Goal: Download file/media

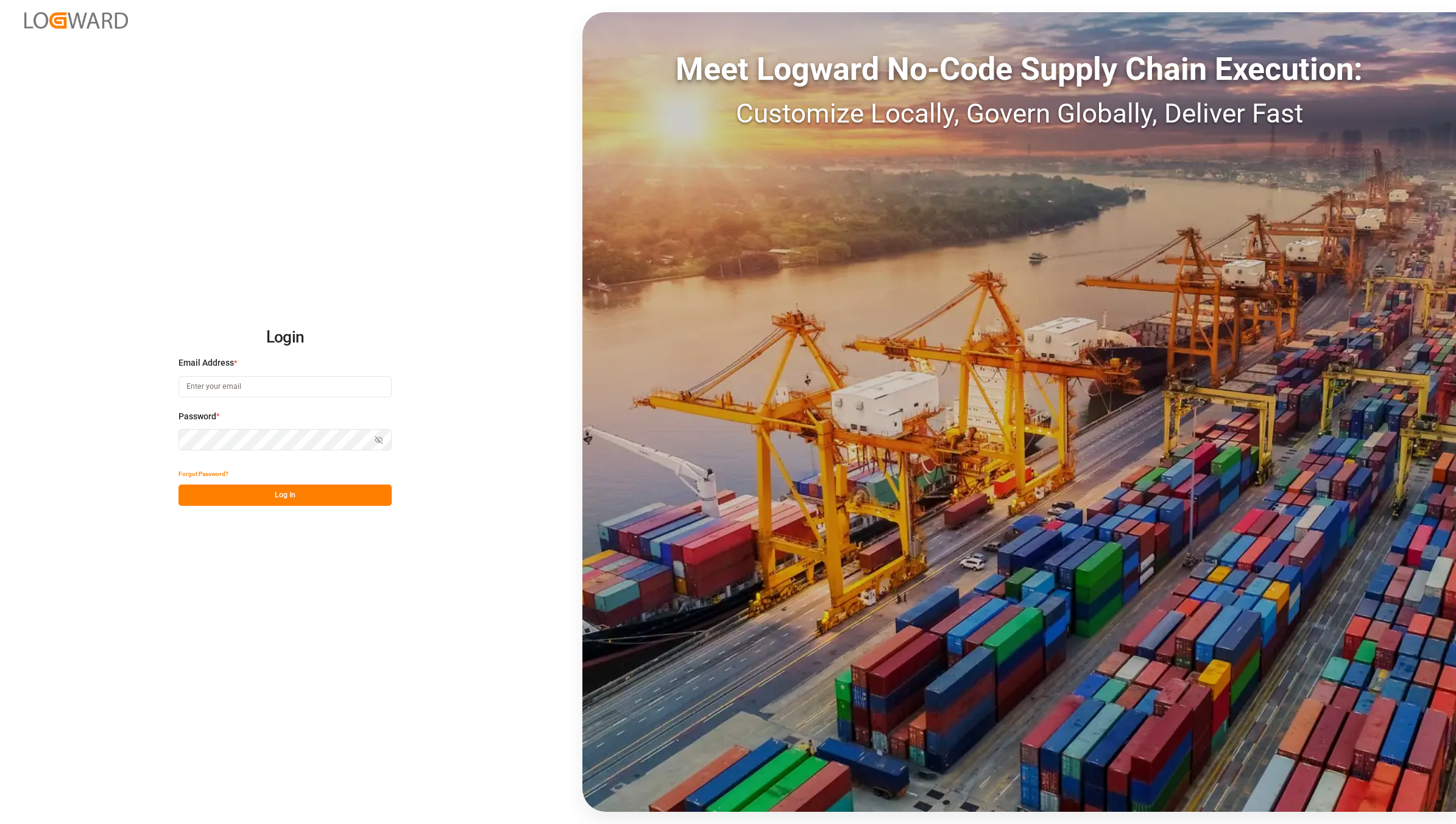
type input "[EMAIL_ADDRESS][DOMAIN_NAME]"
click at [278, 489] on button "Log In" at bounding box center [285, 495] width 213 height 21
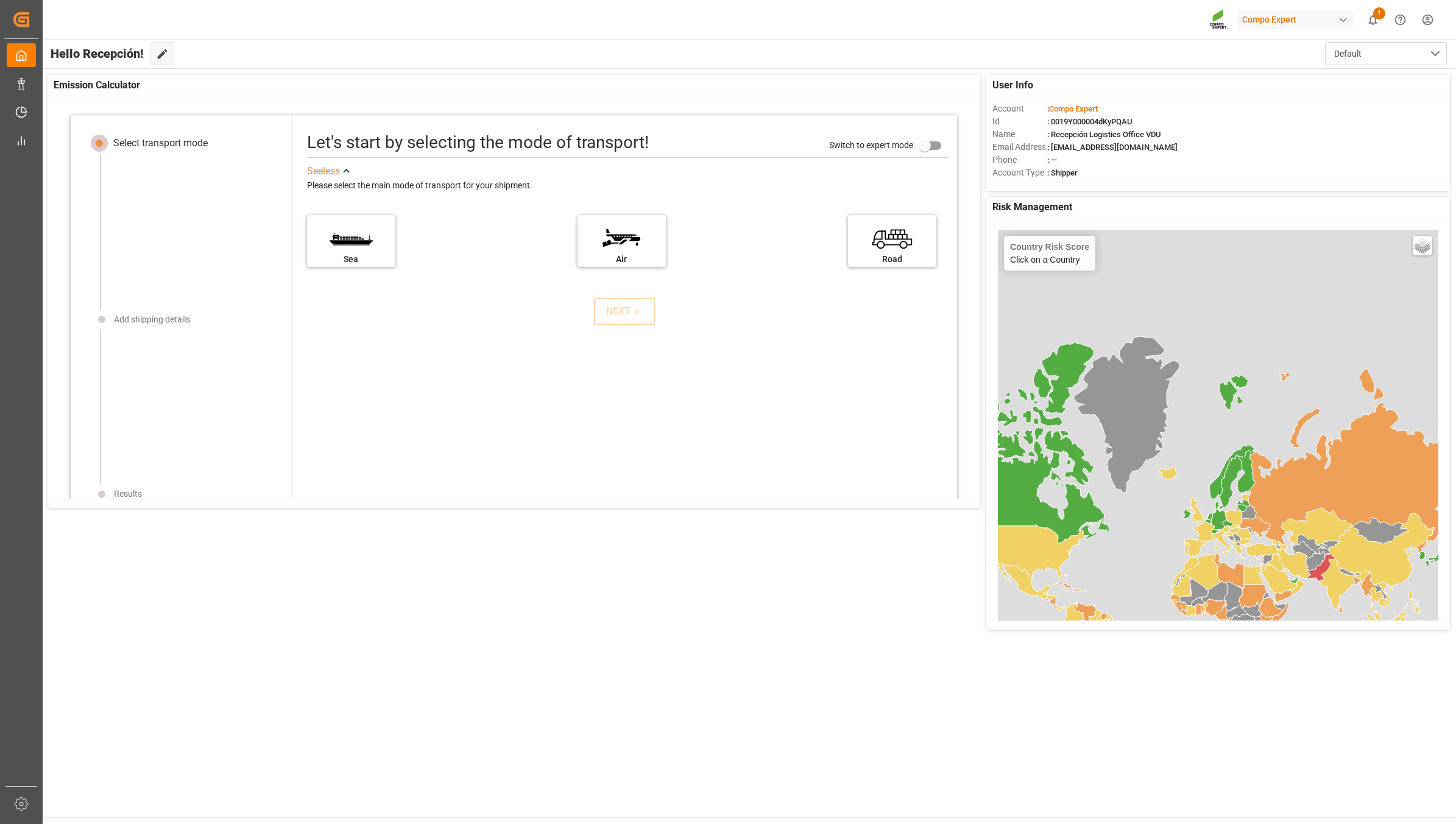
drag, startPoint x: 190, startPoint y: 668, endPoint x: 52, endPoint y: 705, distance: 142.9
click at [190, 668] on main "Hello Recepción! Edit Cockpit Default User Info Account : Compo Expert Id : 001…" at bounding box center [749, 428] width 1414 height 778
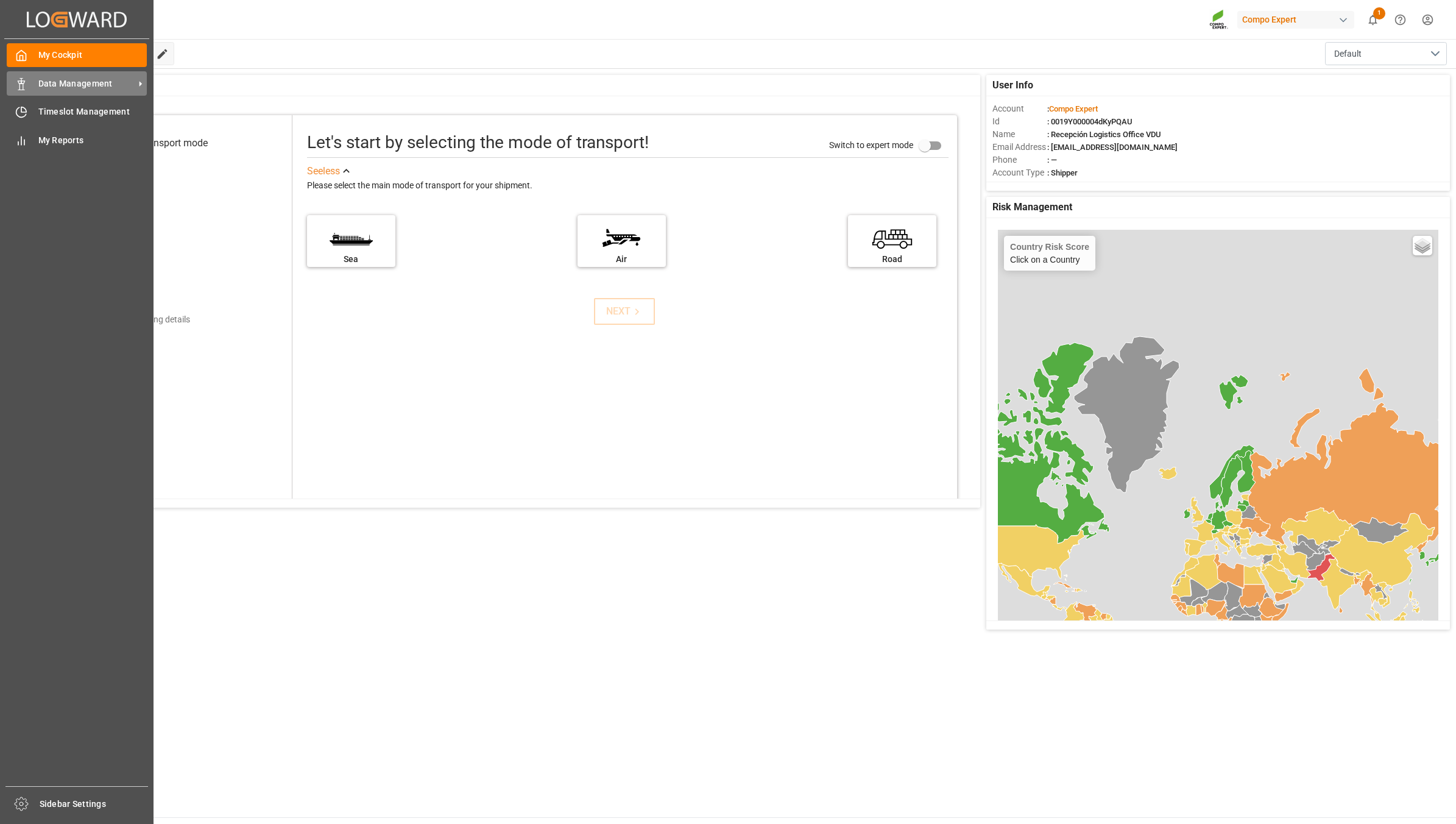
drag, startPoint x: 25, startPoint y: 77, endPoint x: 46, endPoint y: 87, distance: 23.3
click at [25, 78] on div at bounding box center [17, 84] width 20 height 13
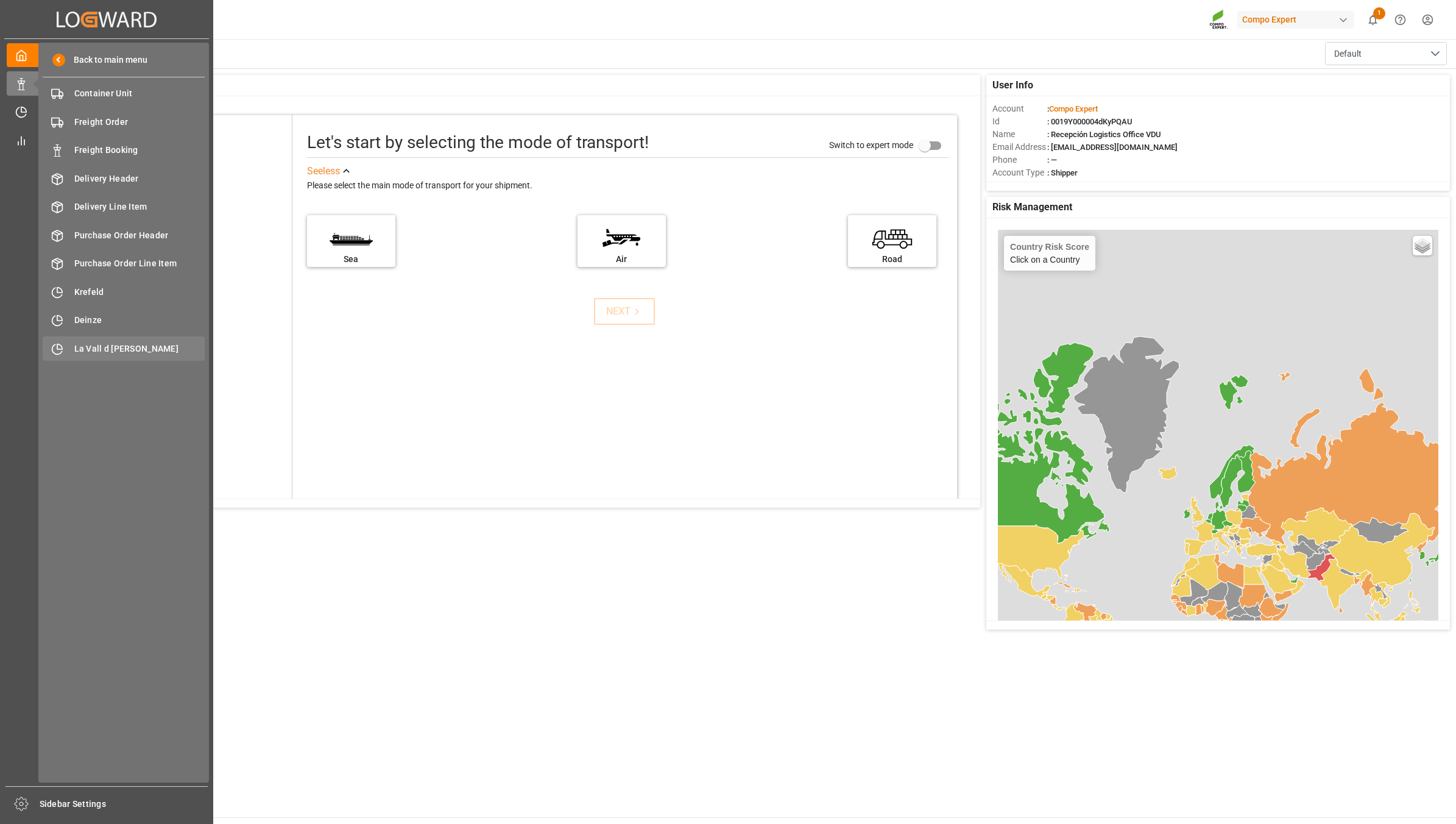
click at [118, 352] on span "La Vall d [PERSON_NAME]" at bounding box center [140, 349] width 131 height 13
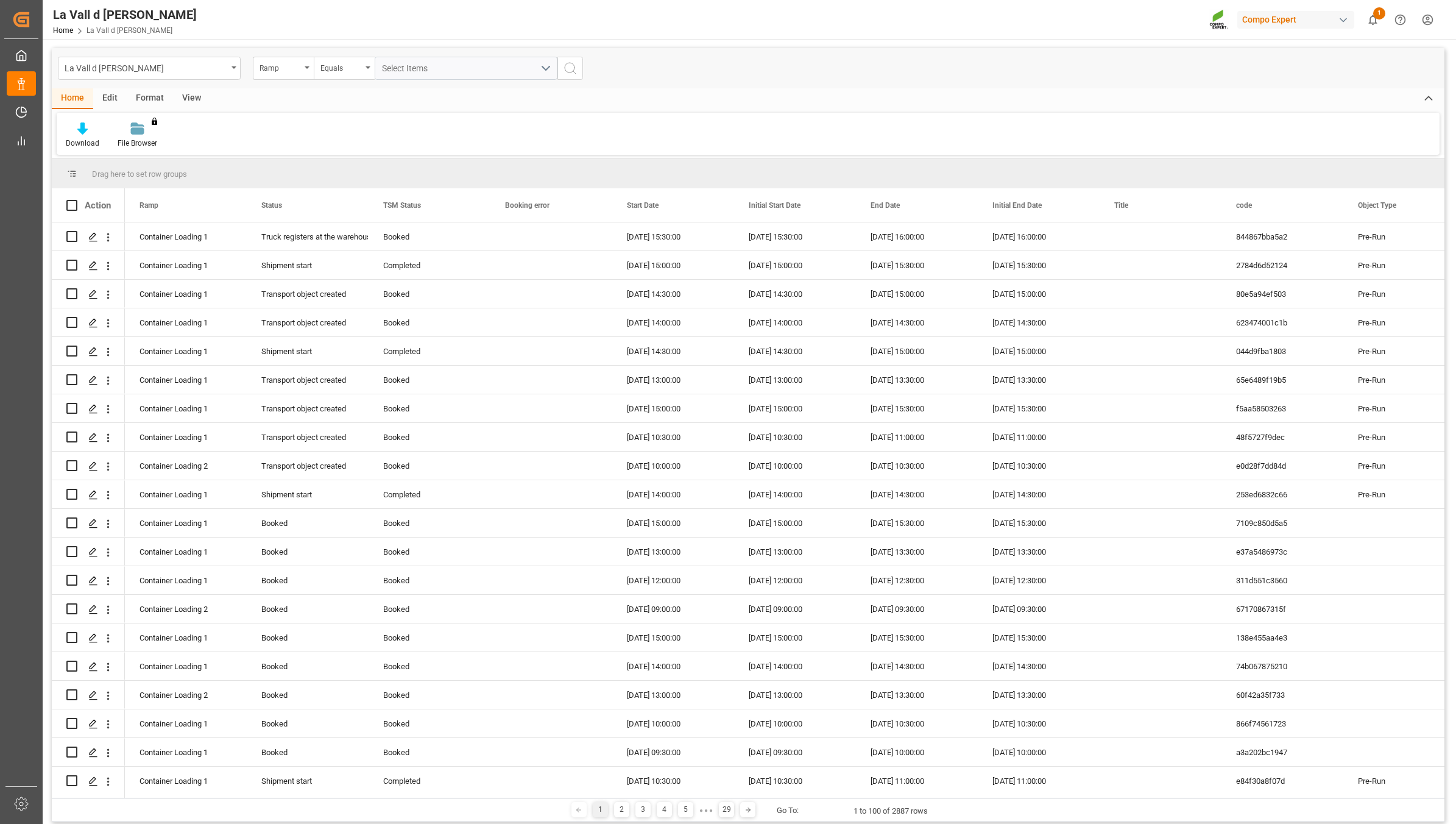
click at [195, 102] on div "View" at bounding box center [191, 98] width 37 height 20
click at [157, 143] on div "Standard Templates" at bounding box center [138, 143] width 61 height 11
drag, startPoint x: 153, startPoint y: 172, endPoint x: 161, endPoint y: 168, distance: 8.9
click at [153, 172] on div "VDU Overview Carretileros" at bounding box center [171, 172] width 106 height 13
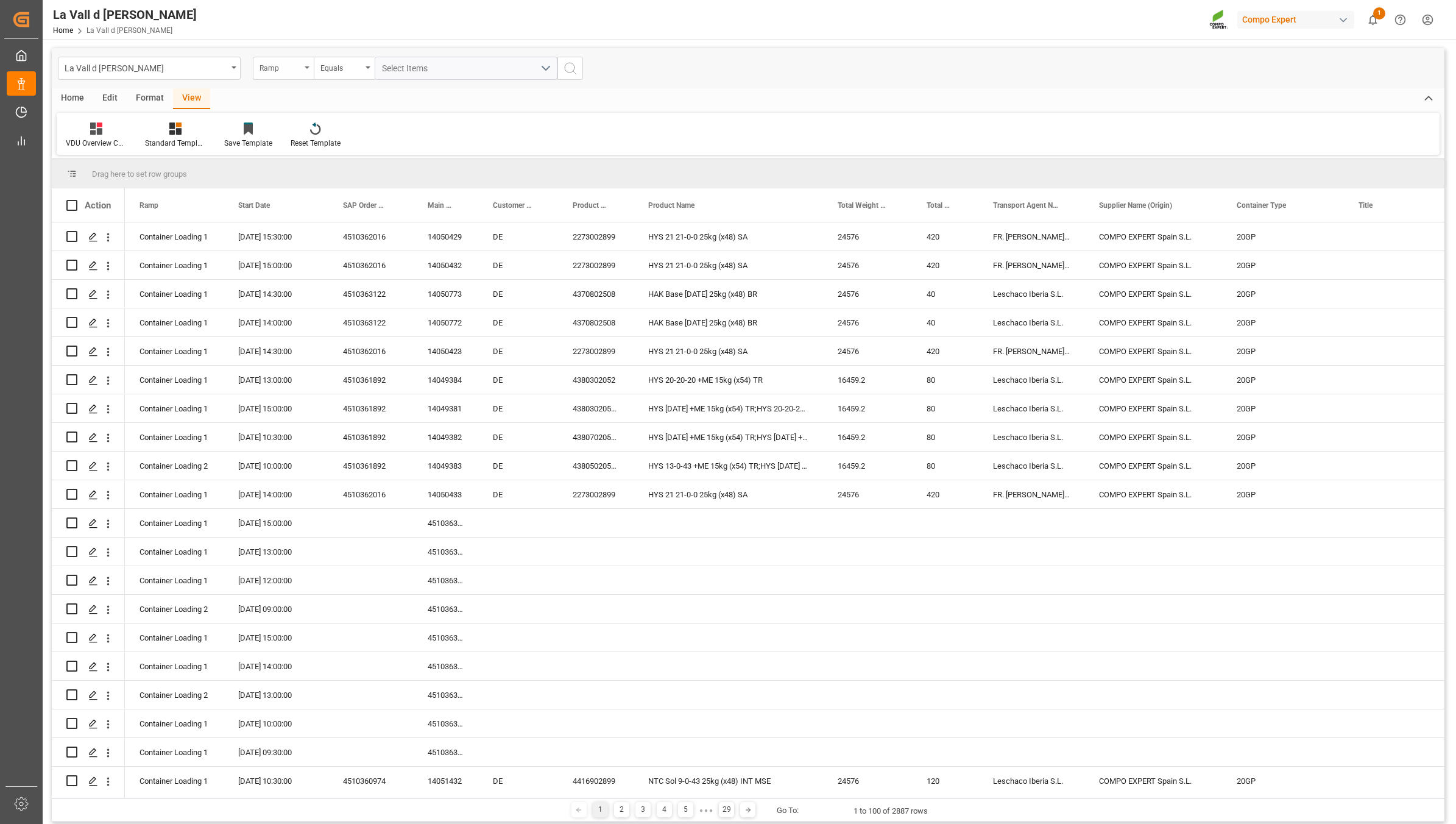
click at [305, 77] on div "Ramp" at bounding box center [283, 68] width 61 height 23
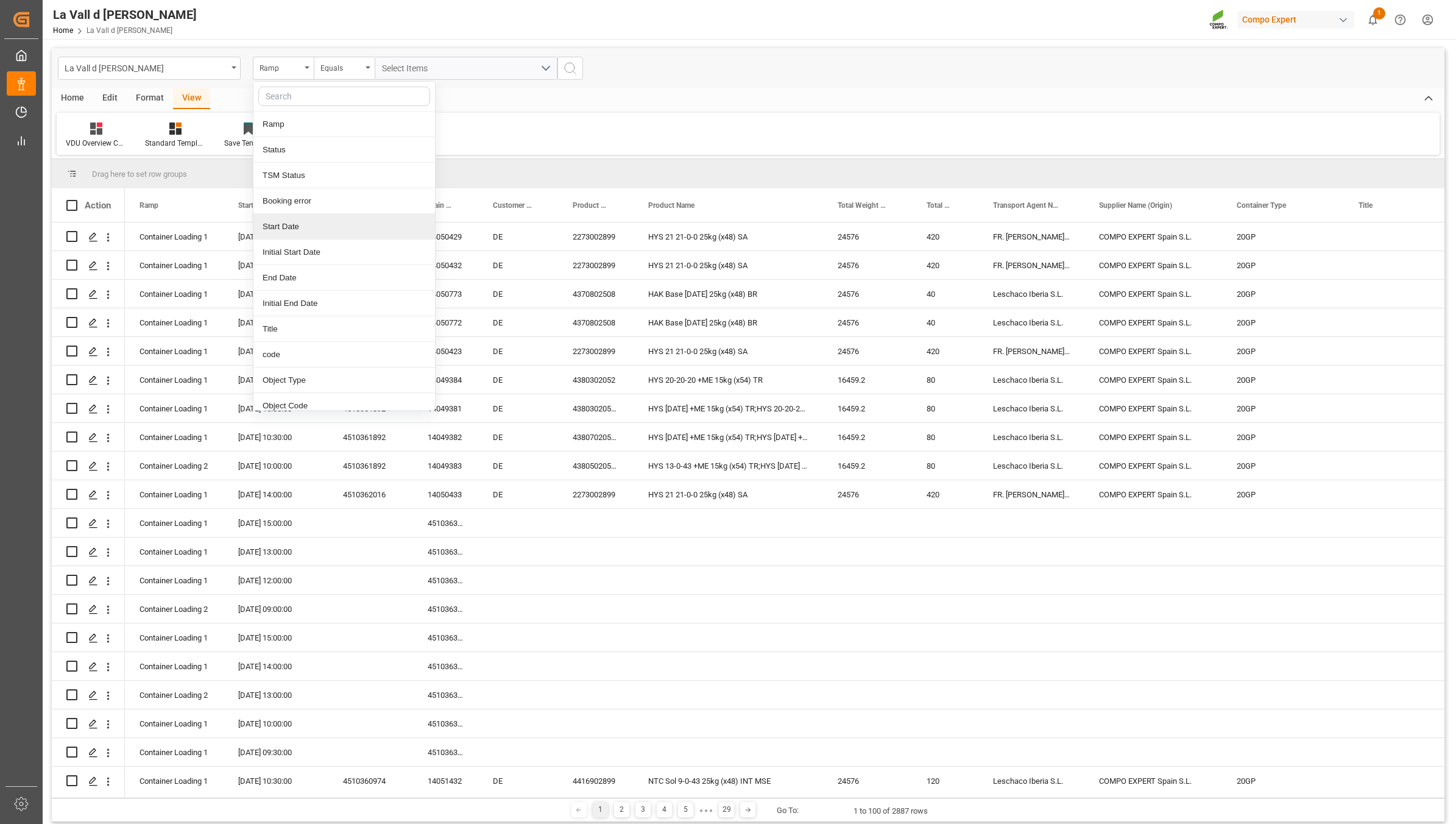
click at [341, 218] on div "Start Date" at bounding box center [343, 226] width 181 height 25
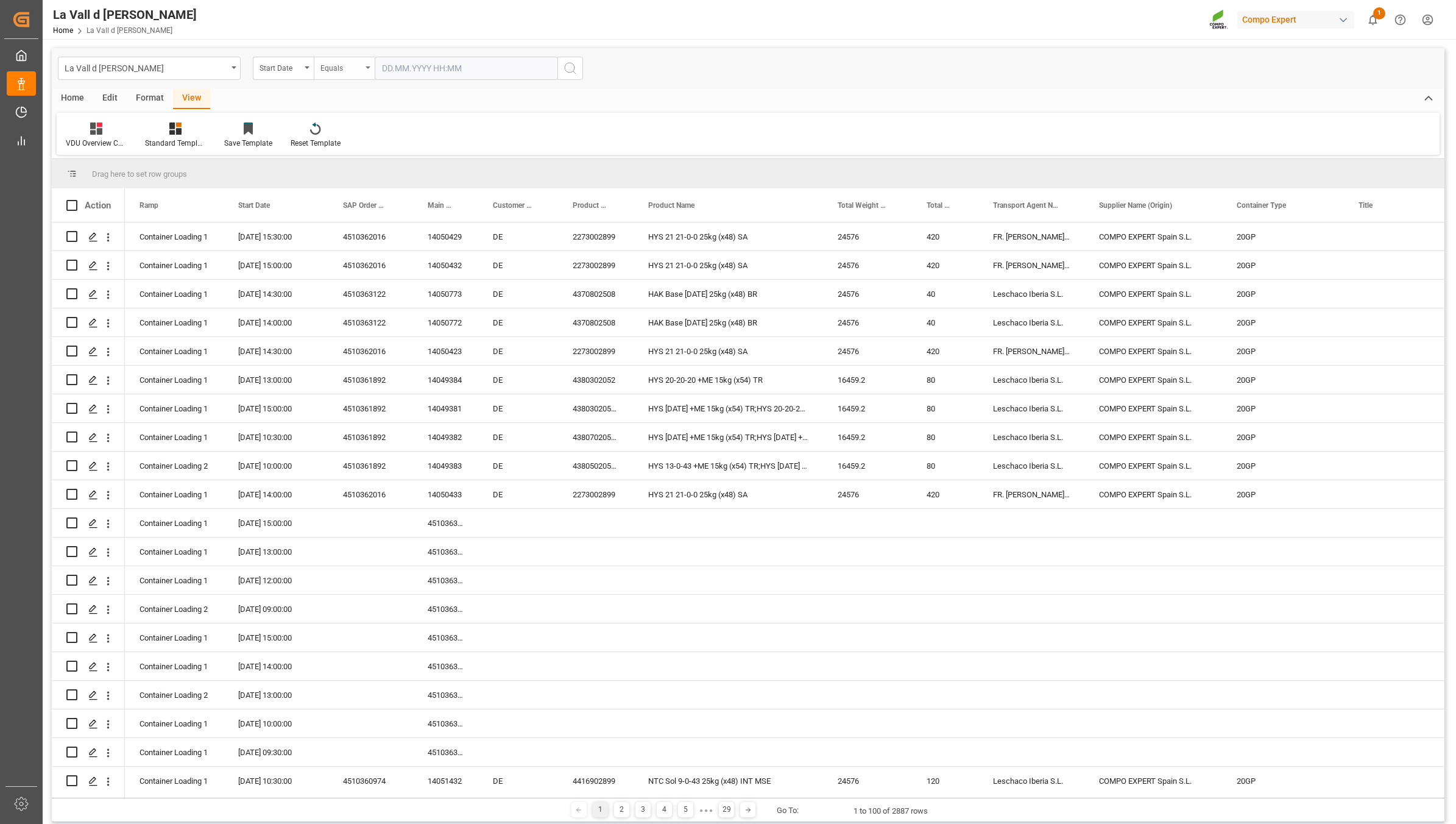
click at [354, 76] on div "Equals" at bounding box center [344, 68] width 61 height 23
click at [360, 224] on div "In range" at bounding box center [405, 226] width 181 height 25
click at [448, 68] on input "text" at bounding box center [420, 68] width 92 height 23
click at [389, 164] on span "8" at bounding box center [391, 166] width 4 height 8
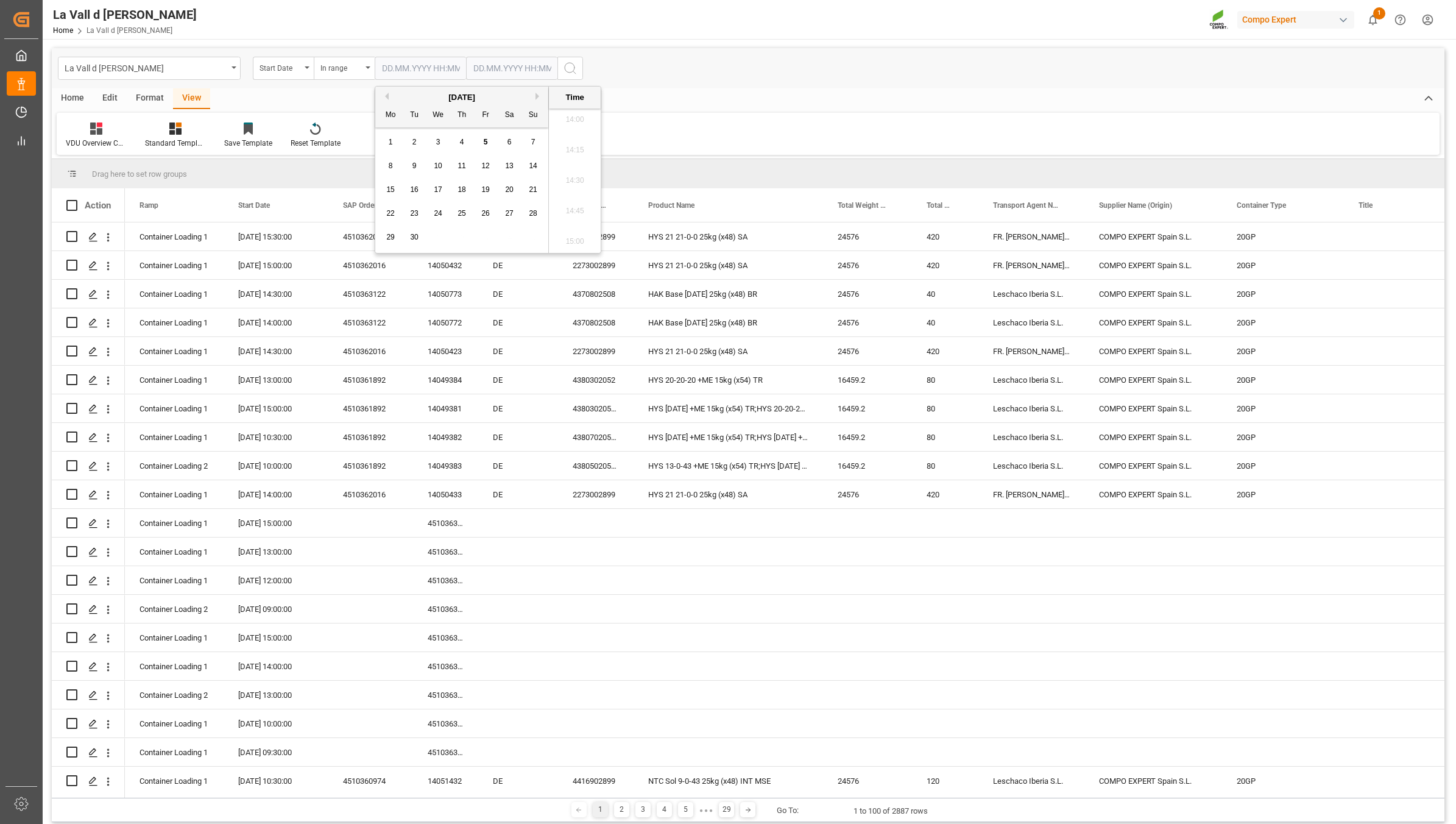
type input "[DATE] 00:00"
click at [503, 72] on input "text" at bounding box center [512, 68] width 92 height 23
click at [481, 169] on span "8" at bounding box center [482, 166] width 4 height 8
type input "[DATE] 00:00"
click at [571, 72] on icon "search button" at bounding box center [570, 68] width 15 height 15
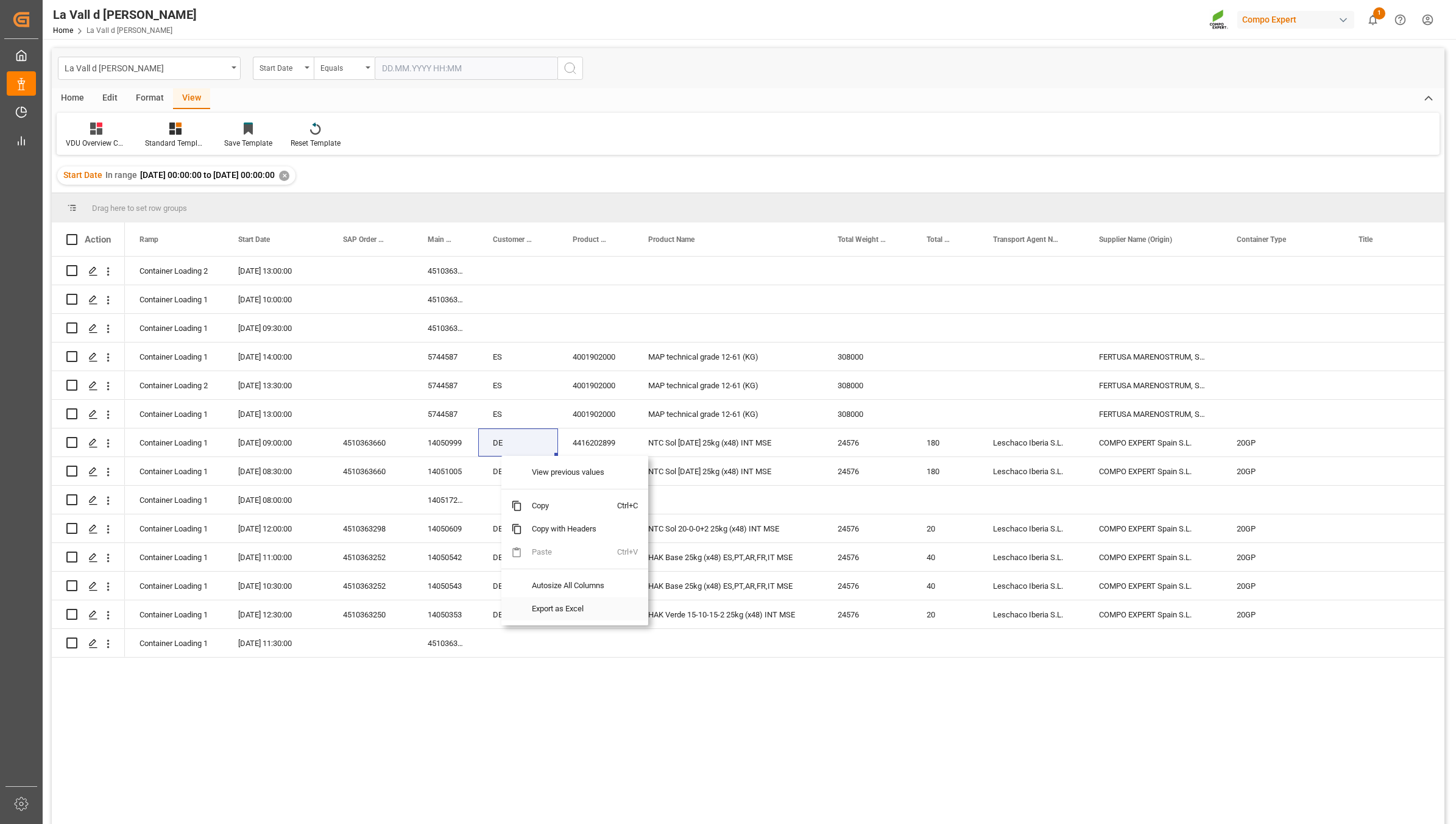
click at [564, 604] on span "Export as Excel" at bounding box center [569, 609] width 95 height 23
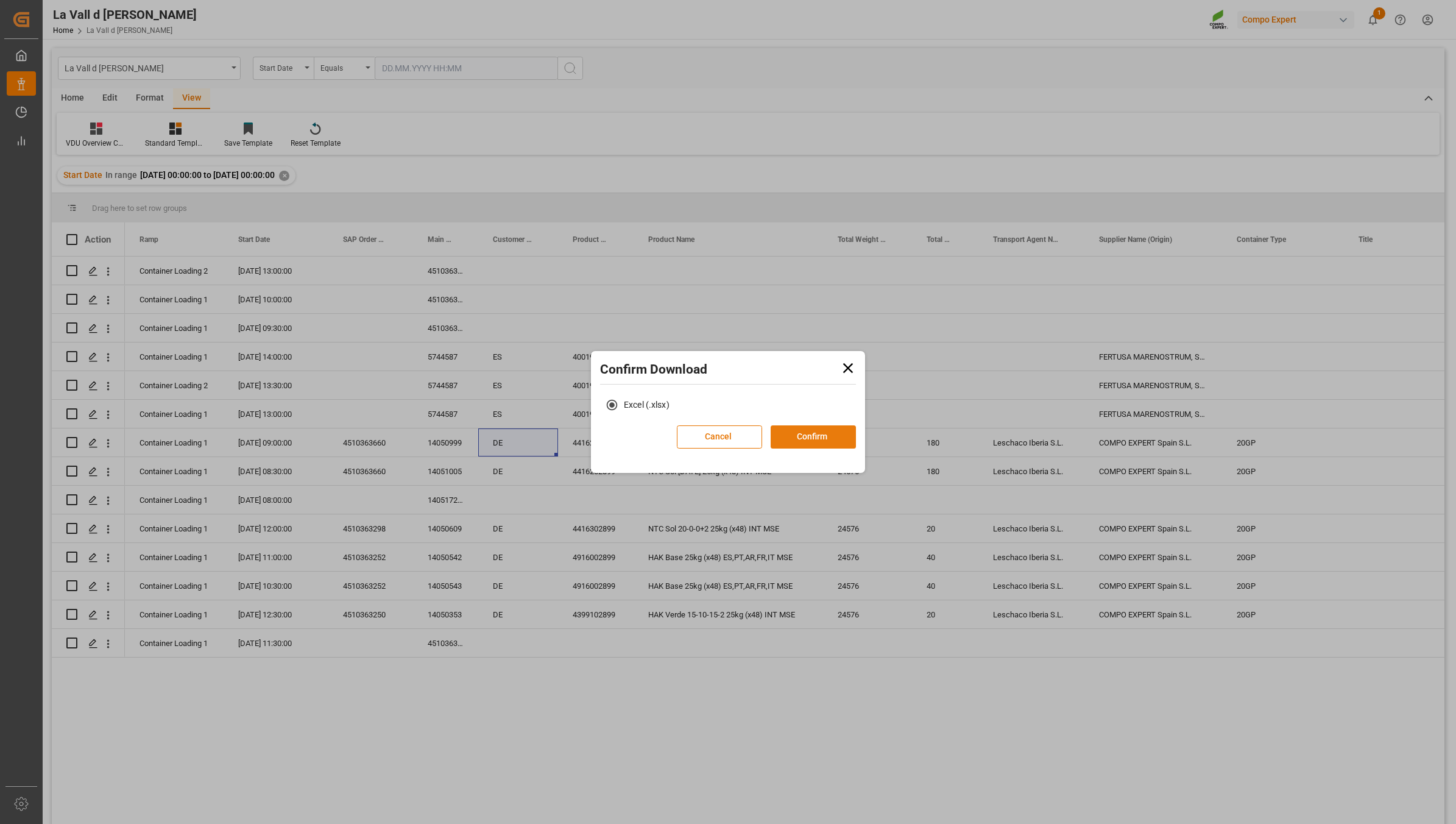
click at [799, 437] on button "Confirm" at bounding box center [813, 437] width 85 height 23
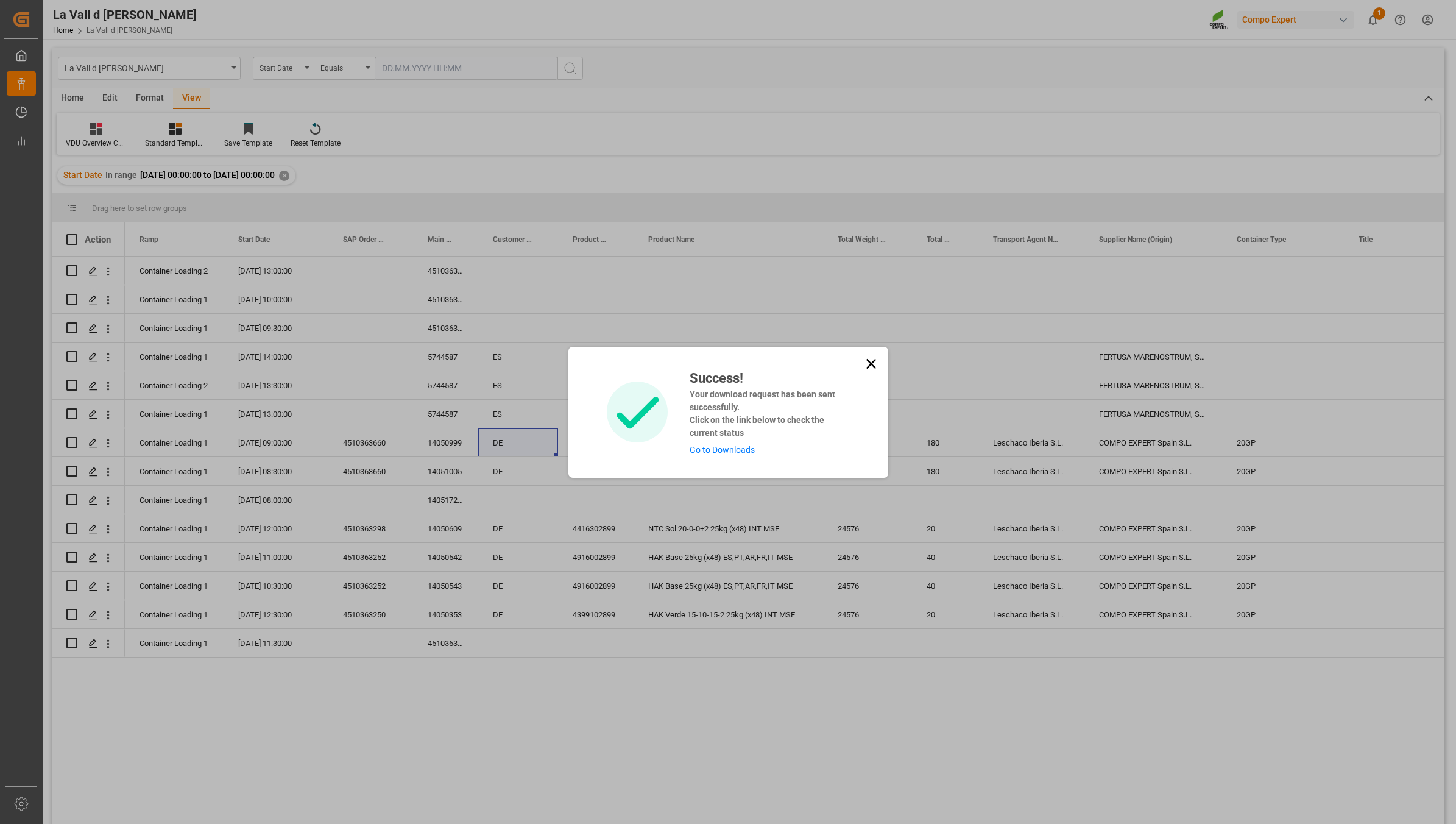
click at [707, 454] on link "Go to Downloads" at bounding box center [722, 450] width 65 height 10
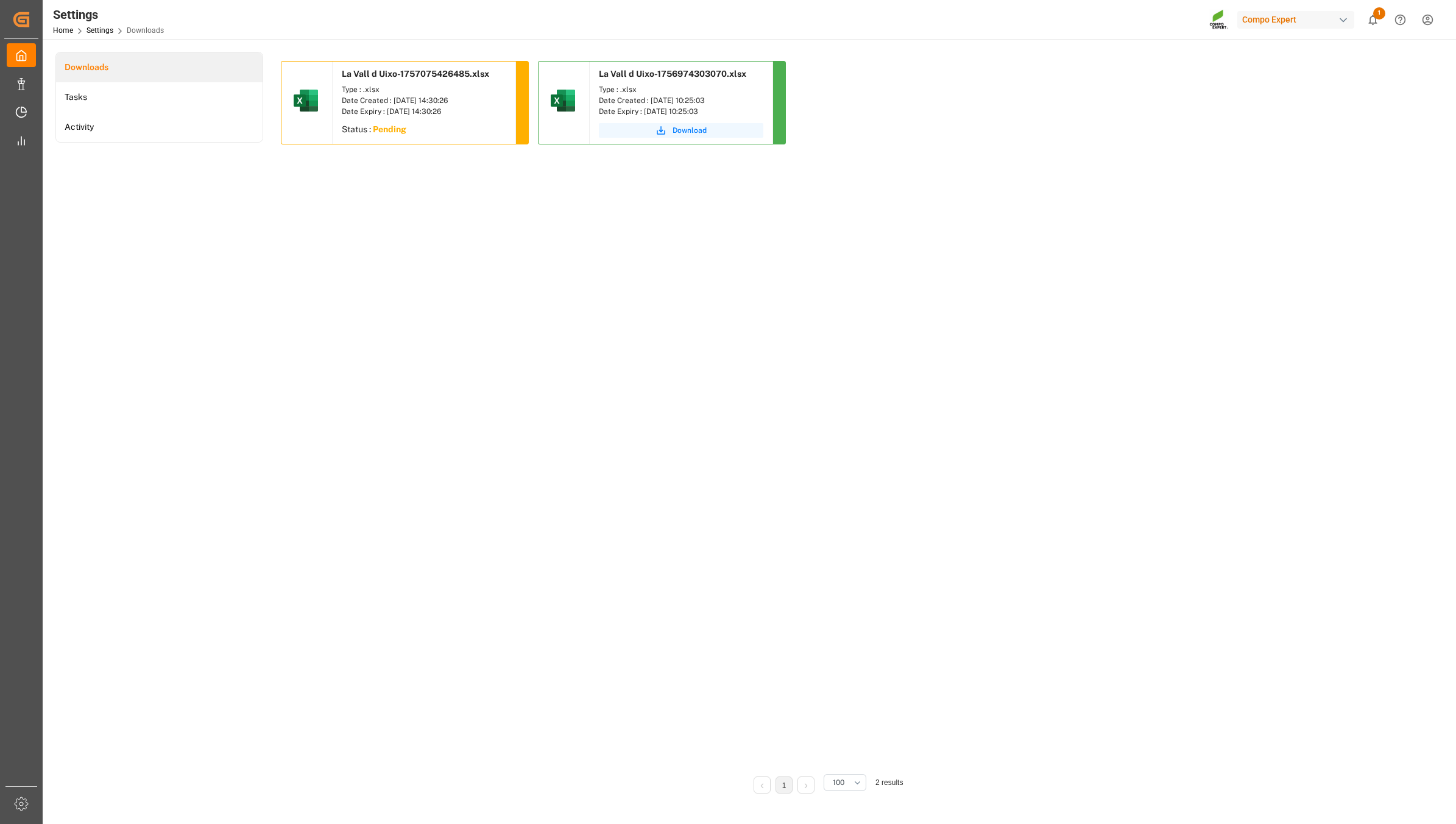
click at [640, 454] on div "La Vall d Uixo-1757075426485.xlsx Type : .xlsx Date Created : [DATE] 14:30:26 D…" at bounding box center [826, 411] width 1090 height 702
click at [424, 251] on div "La Vall d Uixo-1757075426485.xlsx Type : .xlsx Date Created : [DATE] 14:30:26 D…" at bounding box center [826, 411] width 1090 height 702
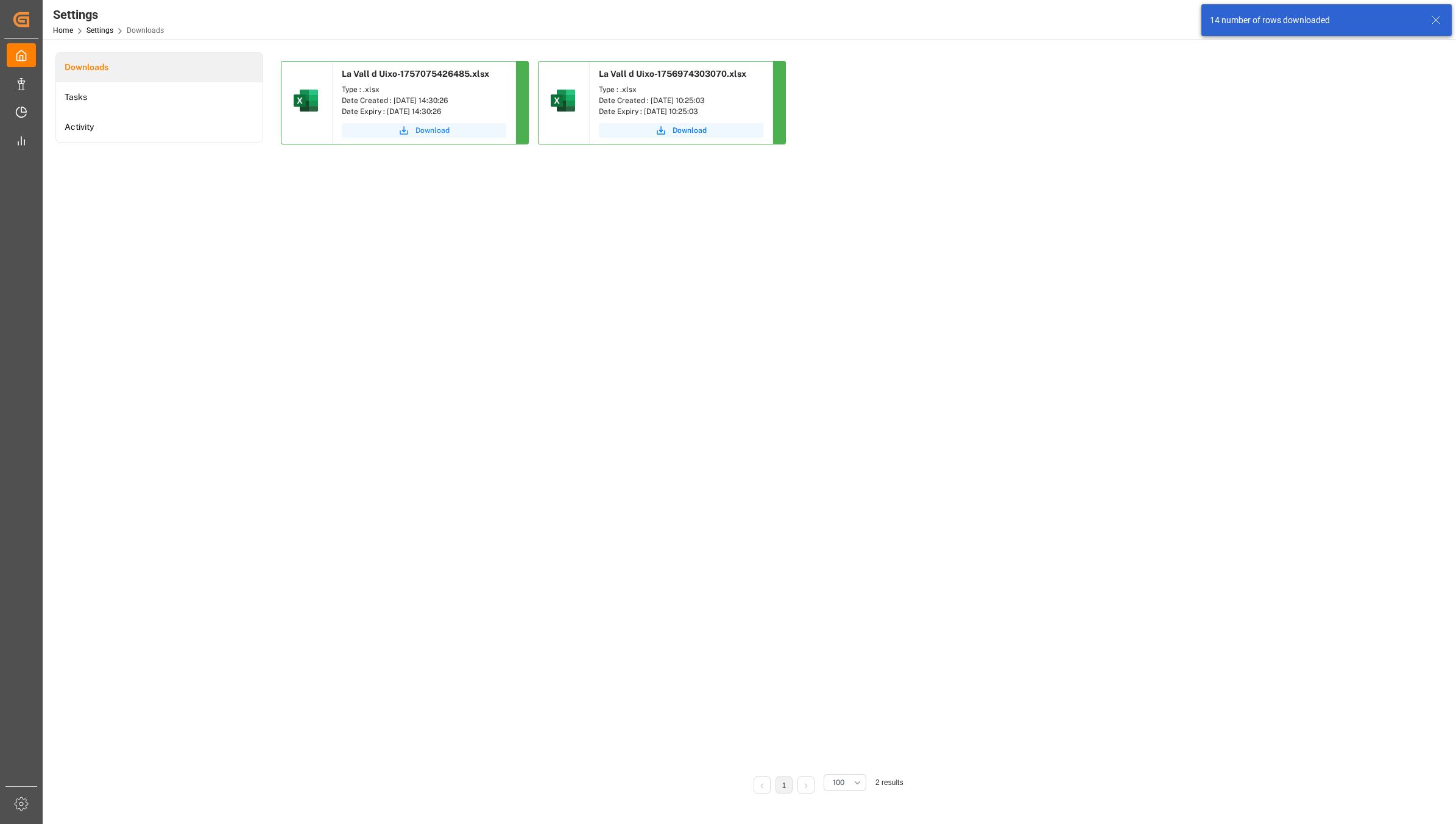
click at [436, 126] on span "Download" at bounding box center [432, 131] width 34 height 11
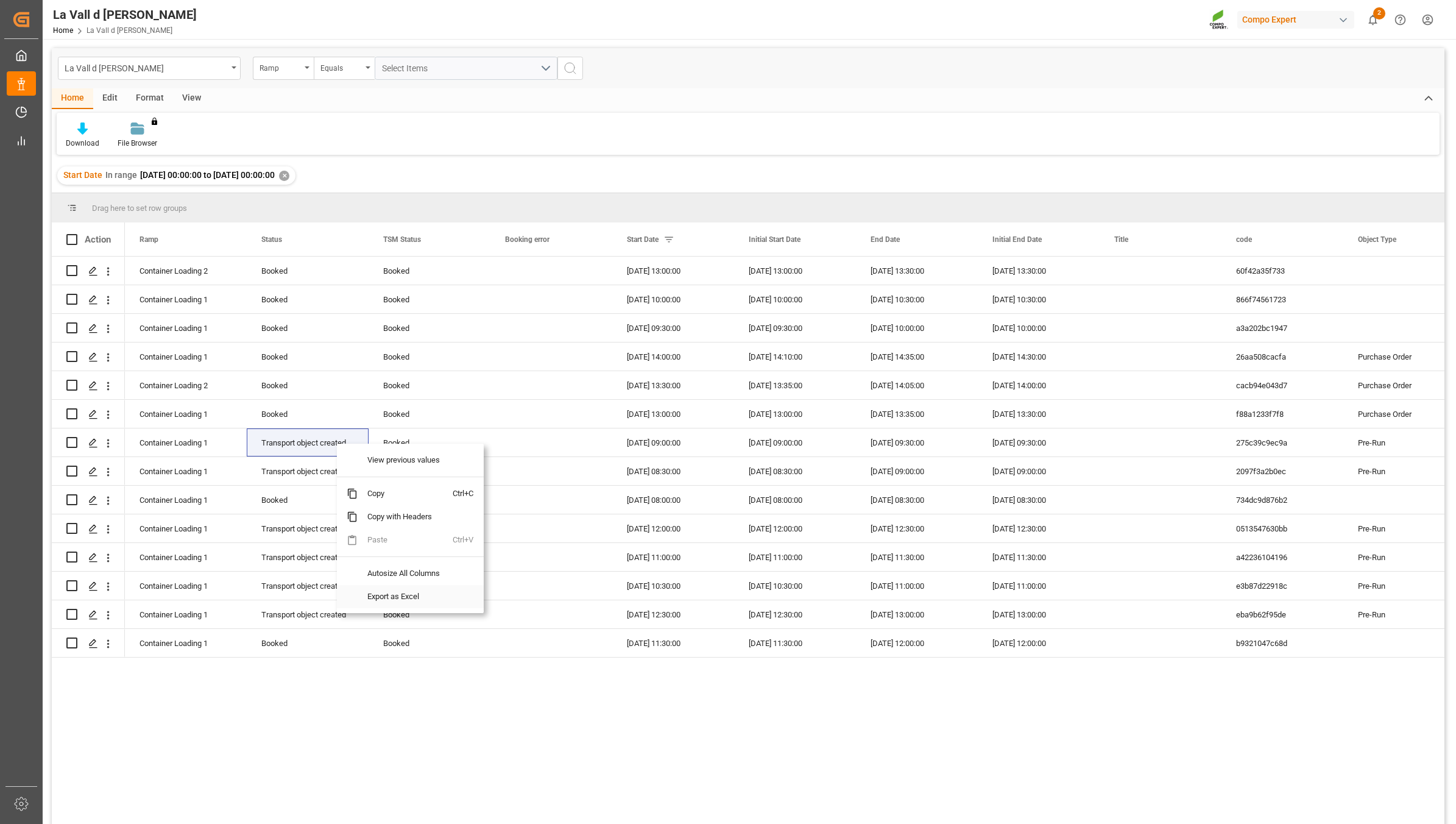
click at [423, 596] on span "Export as Excel" at bounding box center [405, 596] width 95 height 23
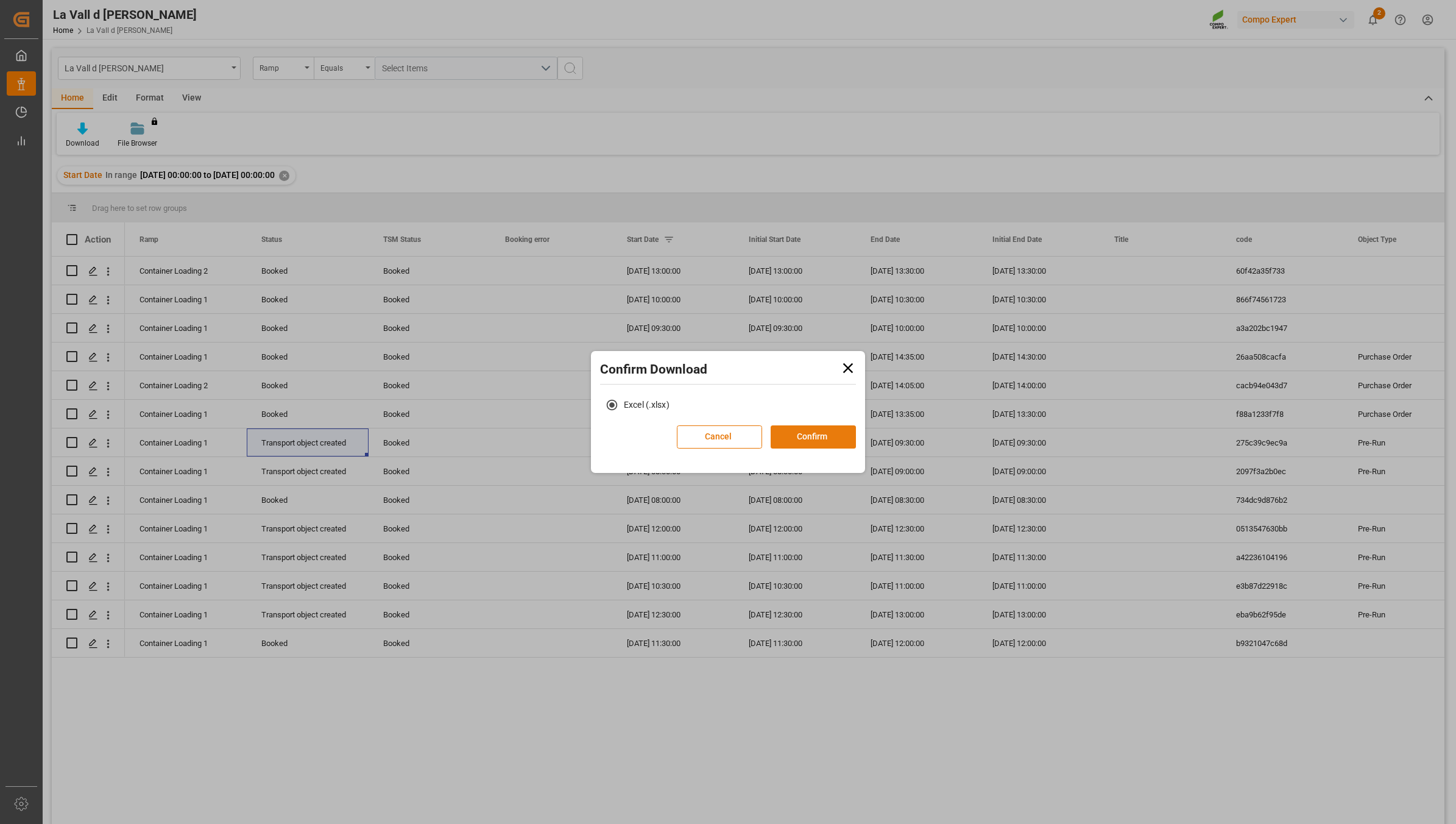
click at [801, 437] on button "Confirm" at bounding box center [813, 437] width 85 height 23
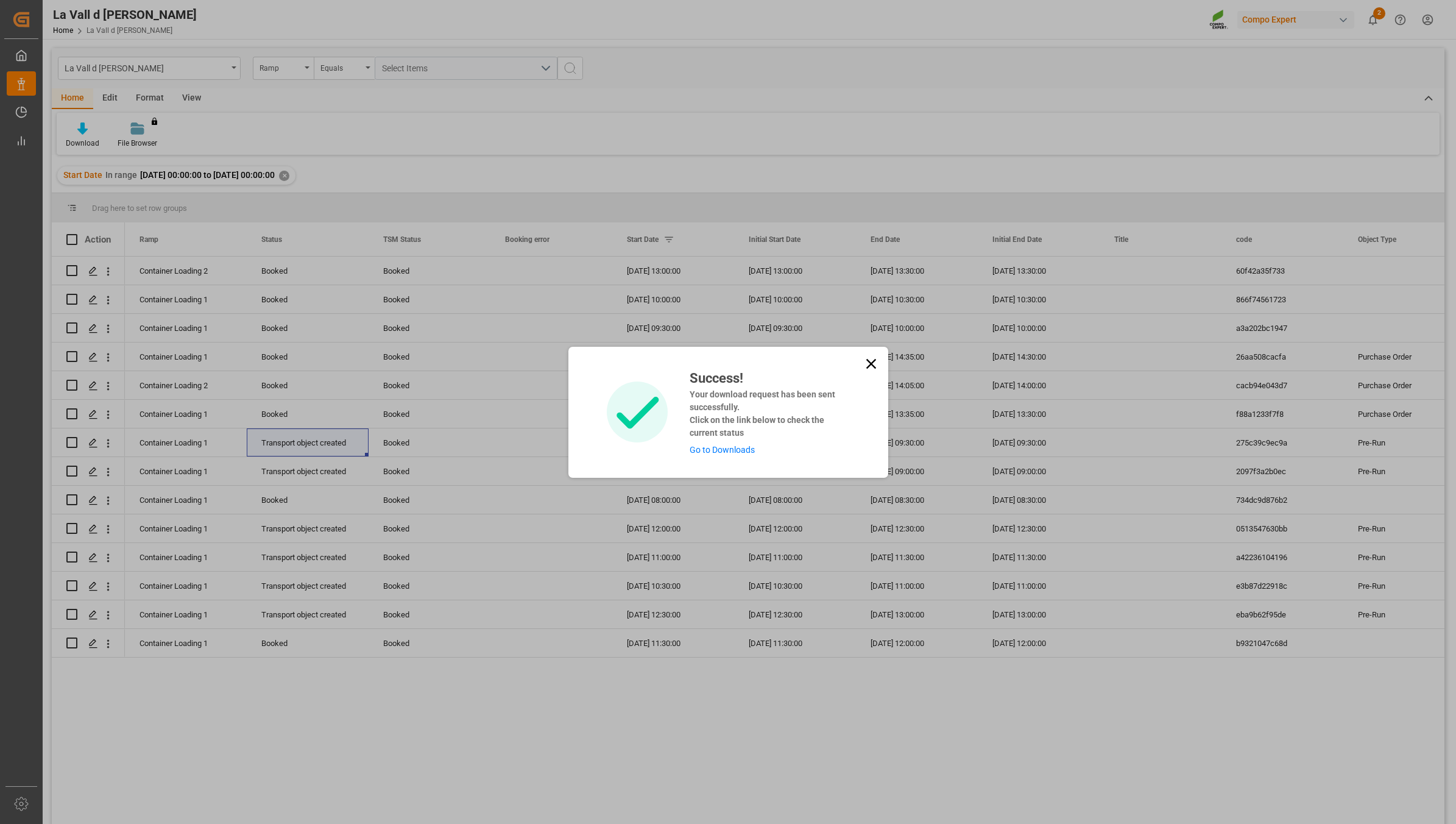
click at [735, 449] on link "Go to Downloads" at bounding box center [722, 450] width 65 height 10
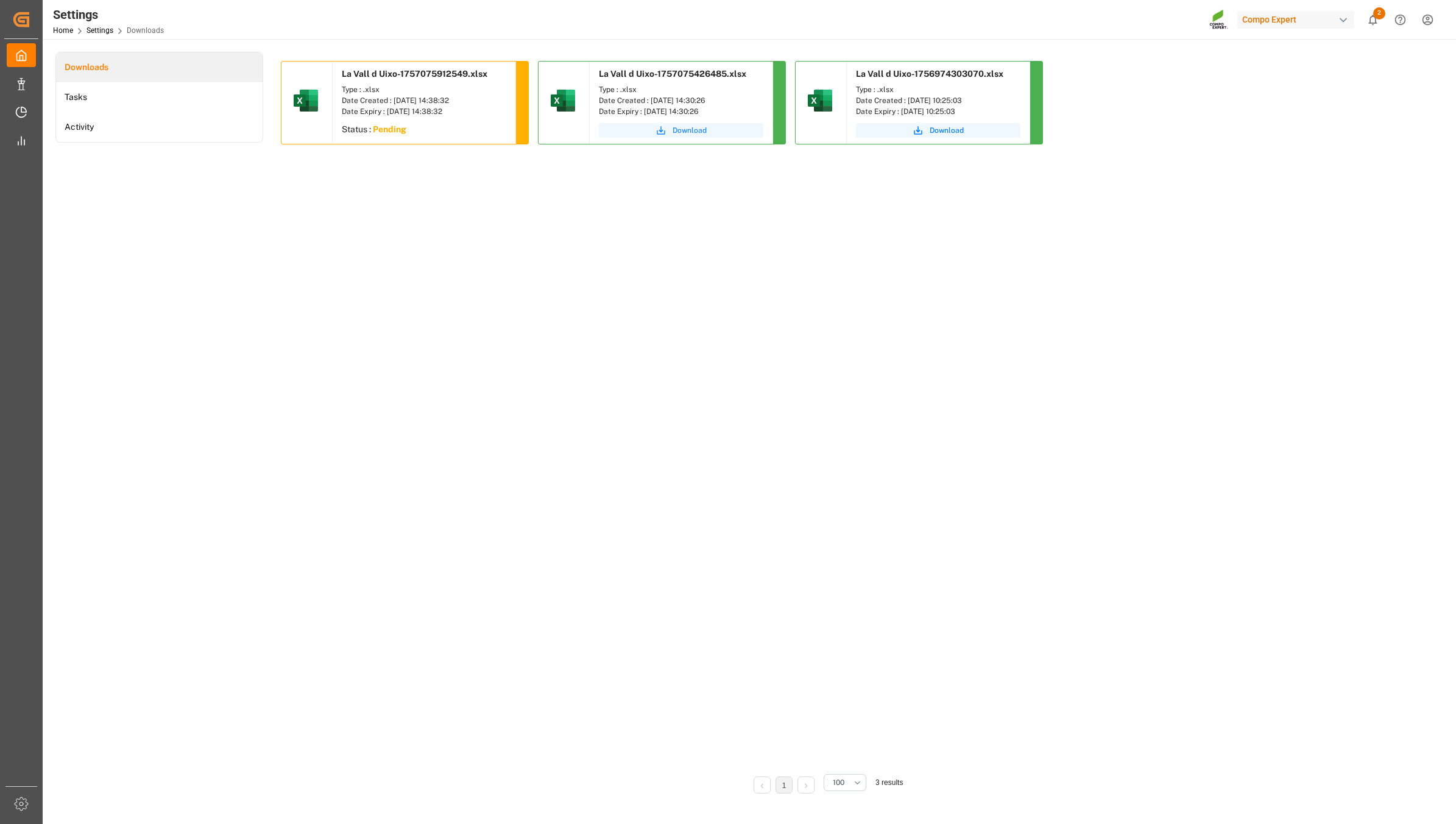
click at [641, 135] on button "Download" at bounding box center [680, 131] width 164 height 15
